Goal: Check status

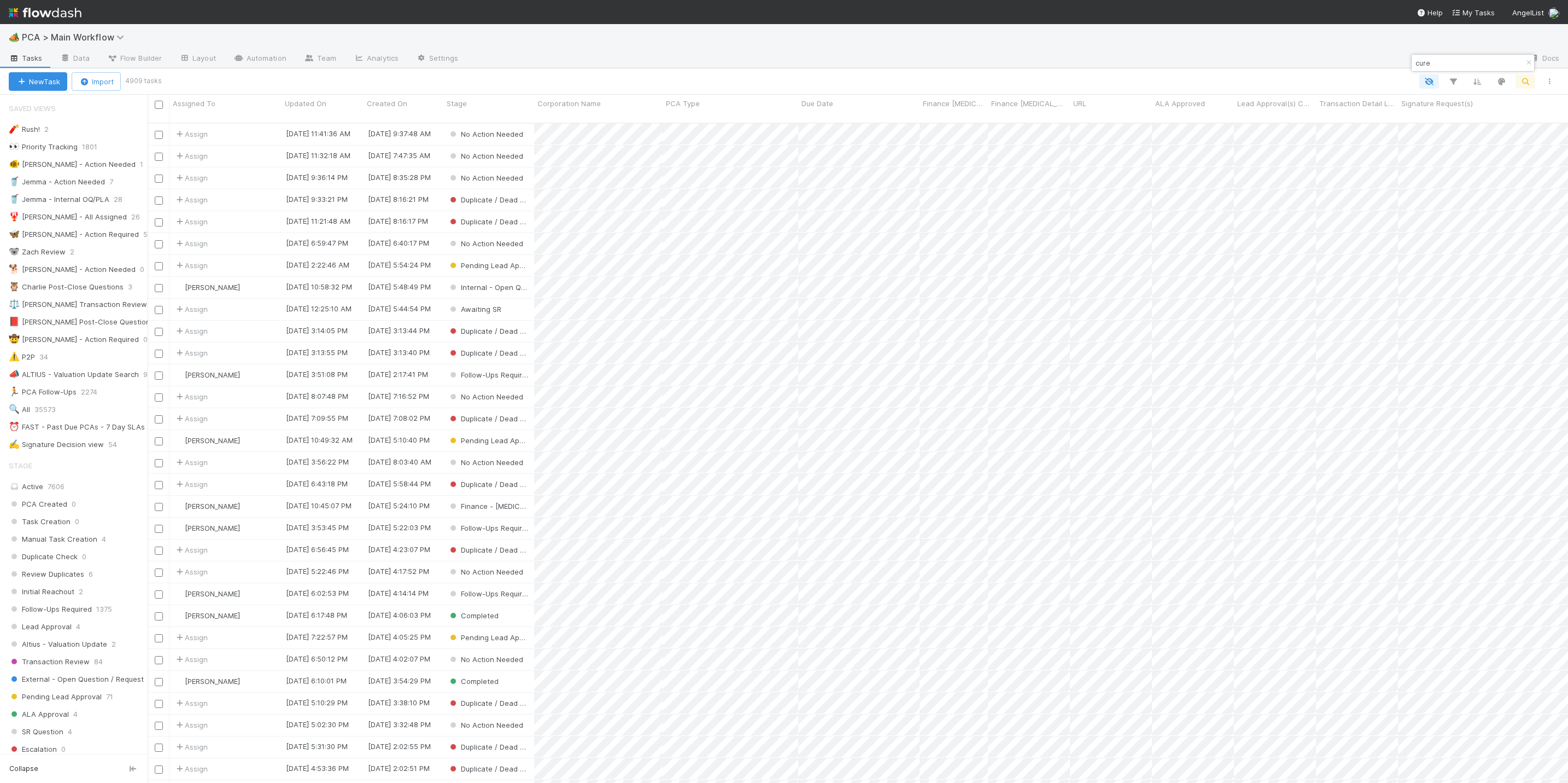
scroll to position [655, 1408]
drag, startPoint x: 1434, startPoint y: 63, endPoint x: 1413, endPoint y: 62, distance: 21.0
click at [1414, 62] on input "cure" at bounding box center [1468, 63] width 110 height 13
paste input "Katalyst"
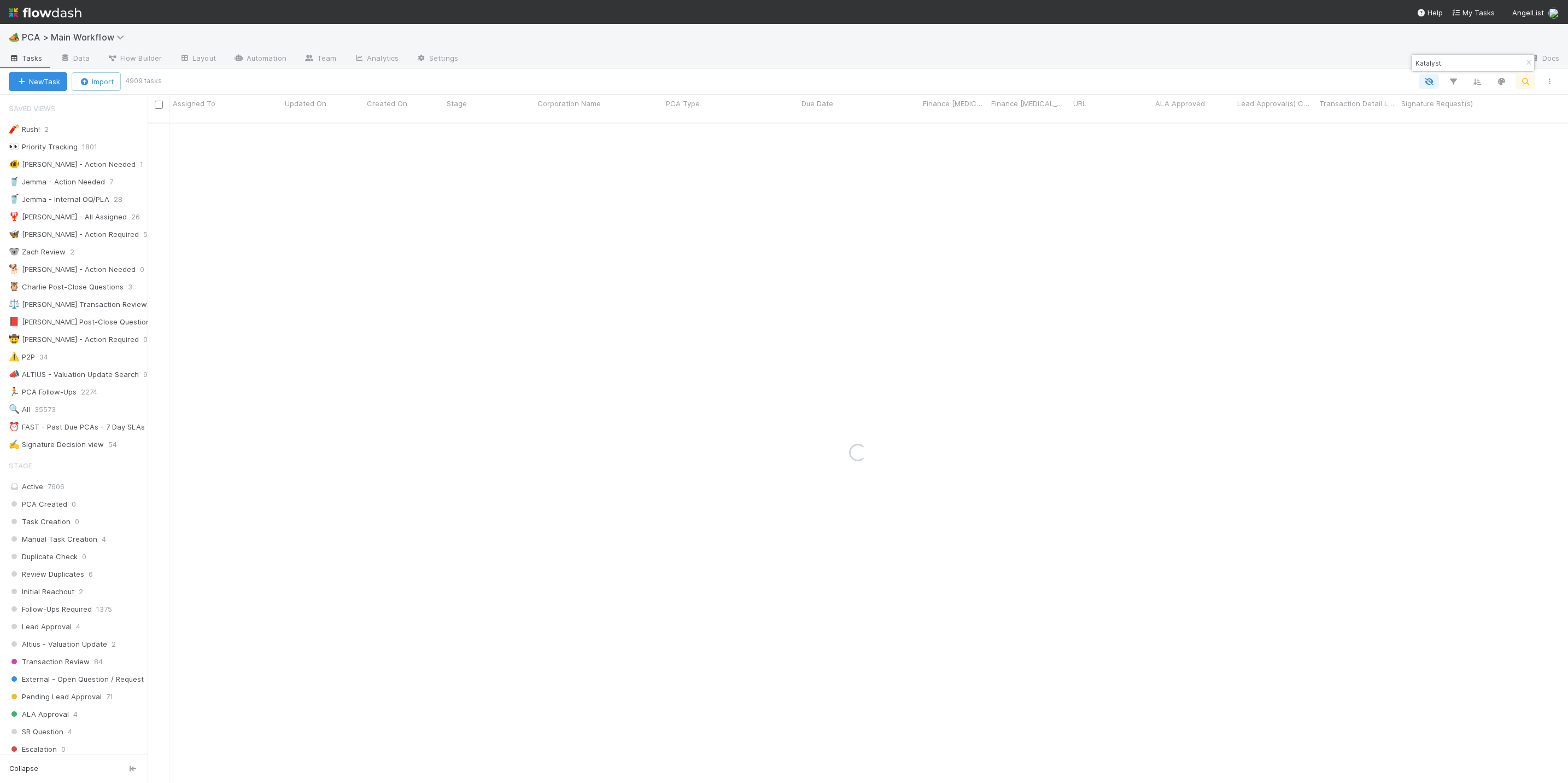
type input "Katalyst"
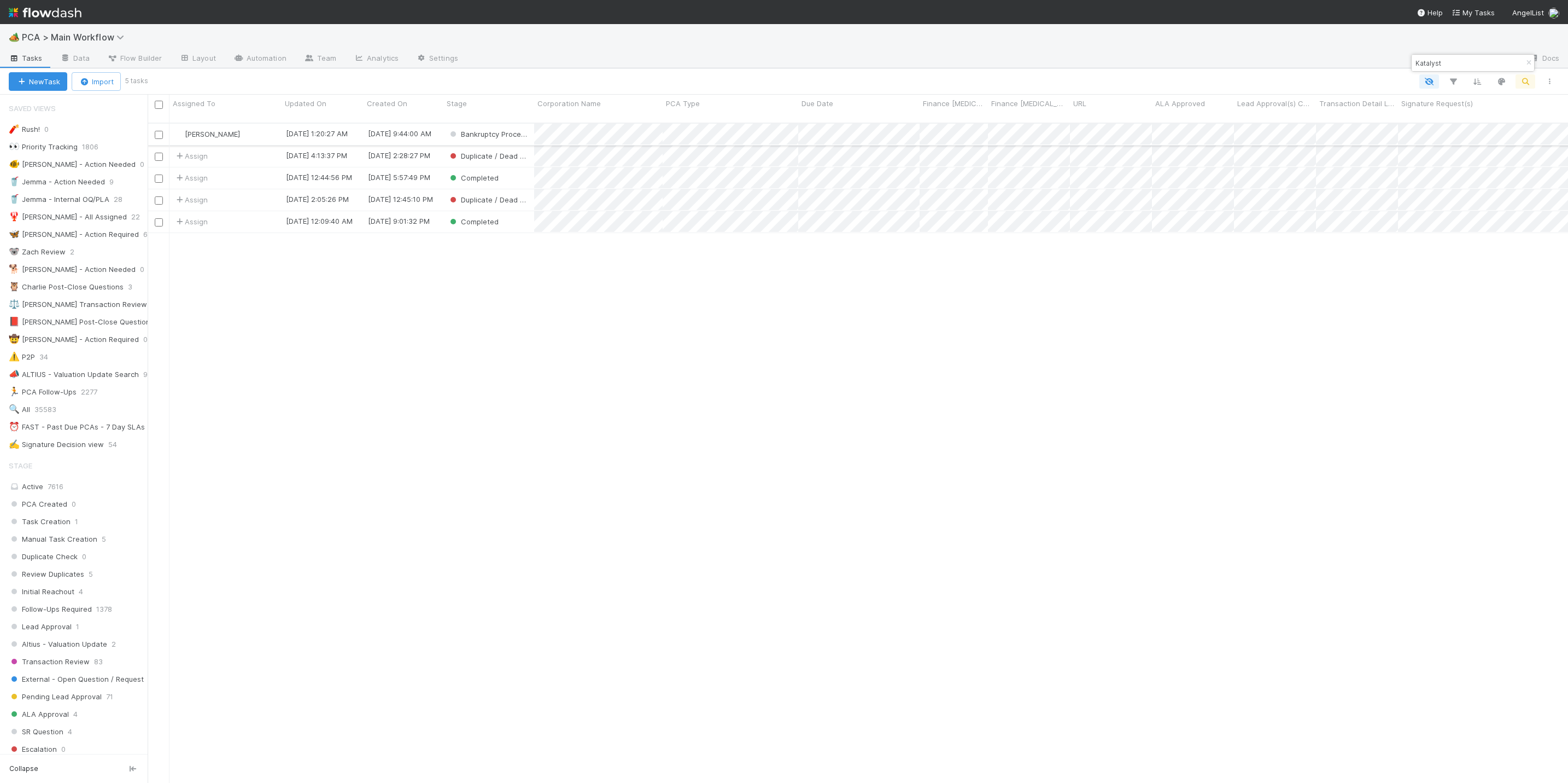
click at [356, 124] on div "[DATE] 1:20:27 AM" at bounding box center [322, 134] width 82 height 21
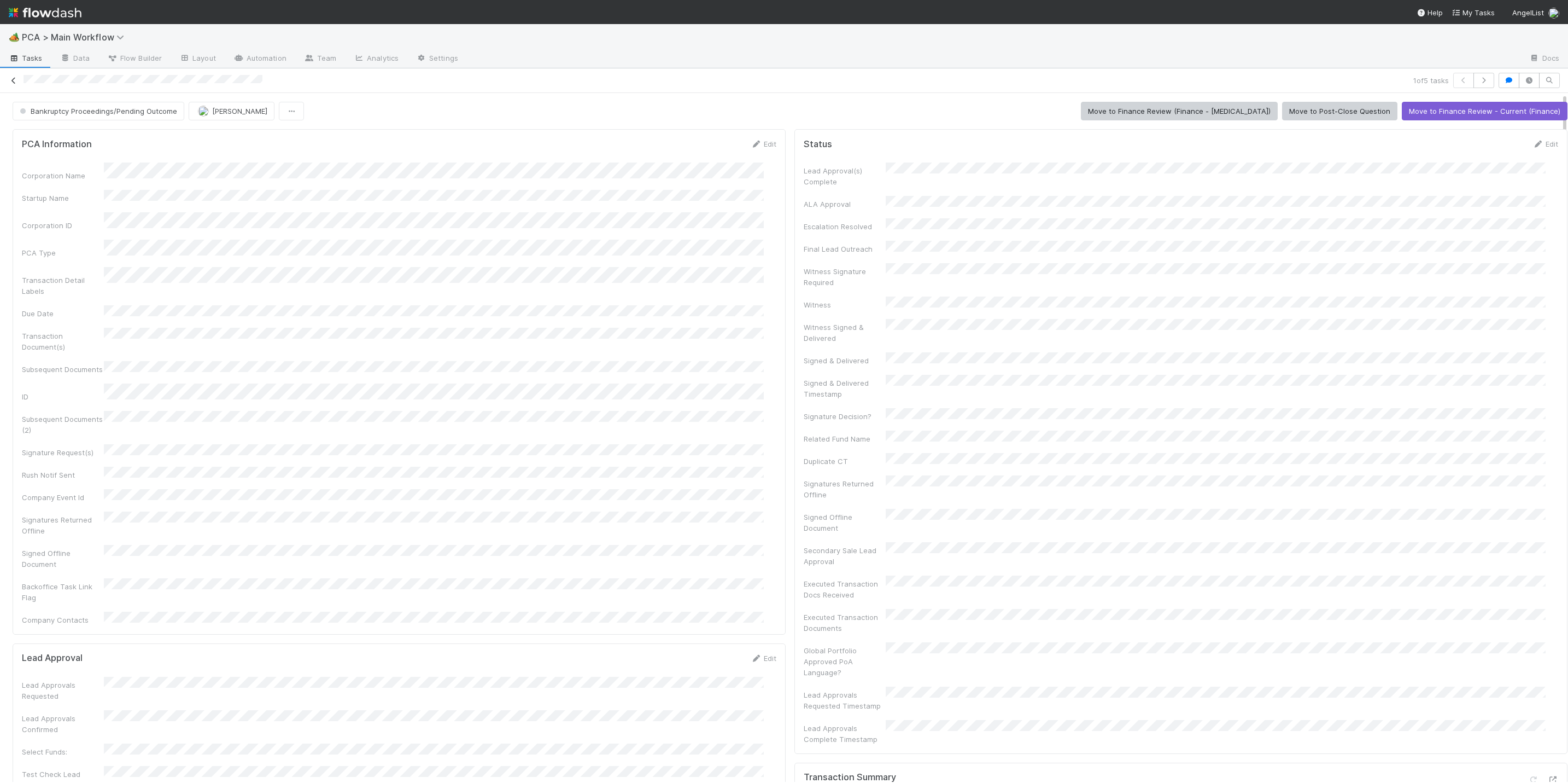
click at [12, 79] on icon at bounding box center [13, 80] width 11 height 7
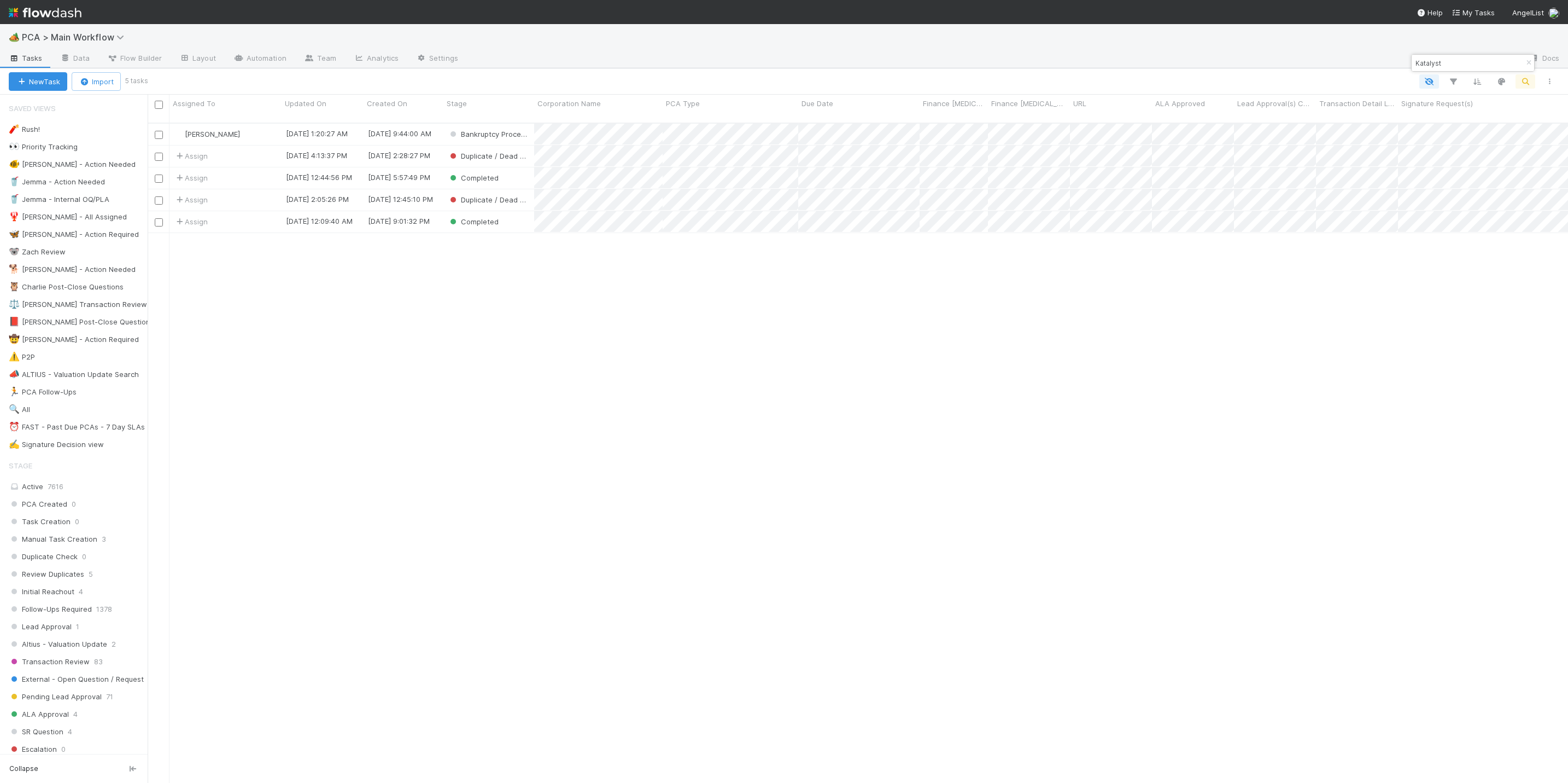
scroll to position [655, 1408]
